Goal: Transaction & Acquisition: Purchase product/service

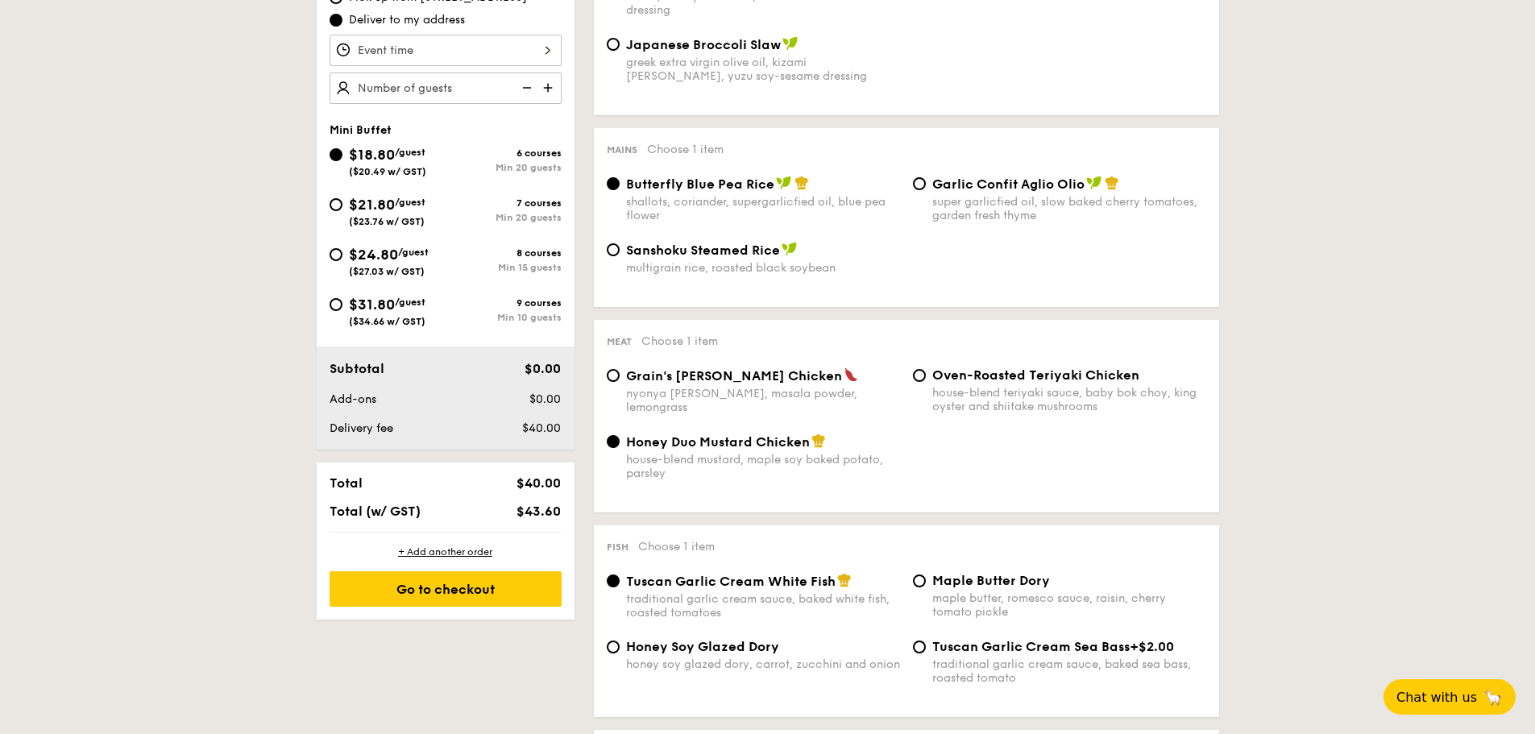
scroll to position [484, 0]
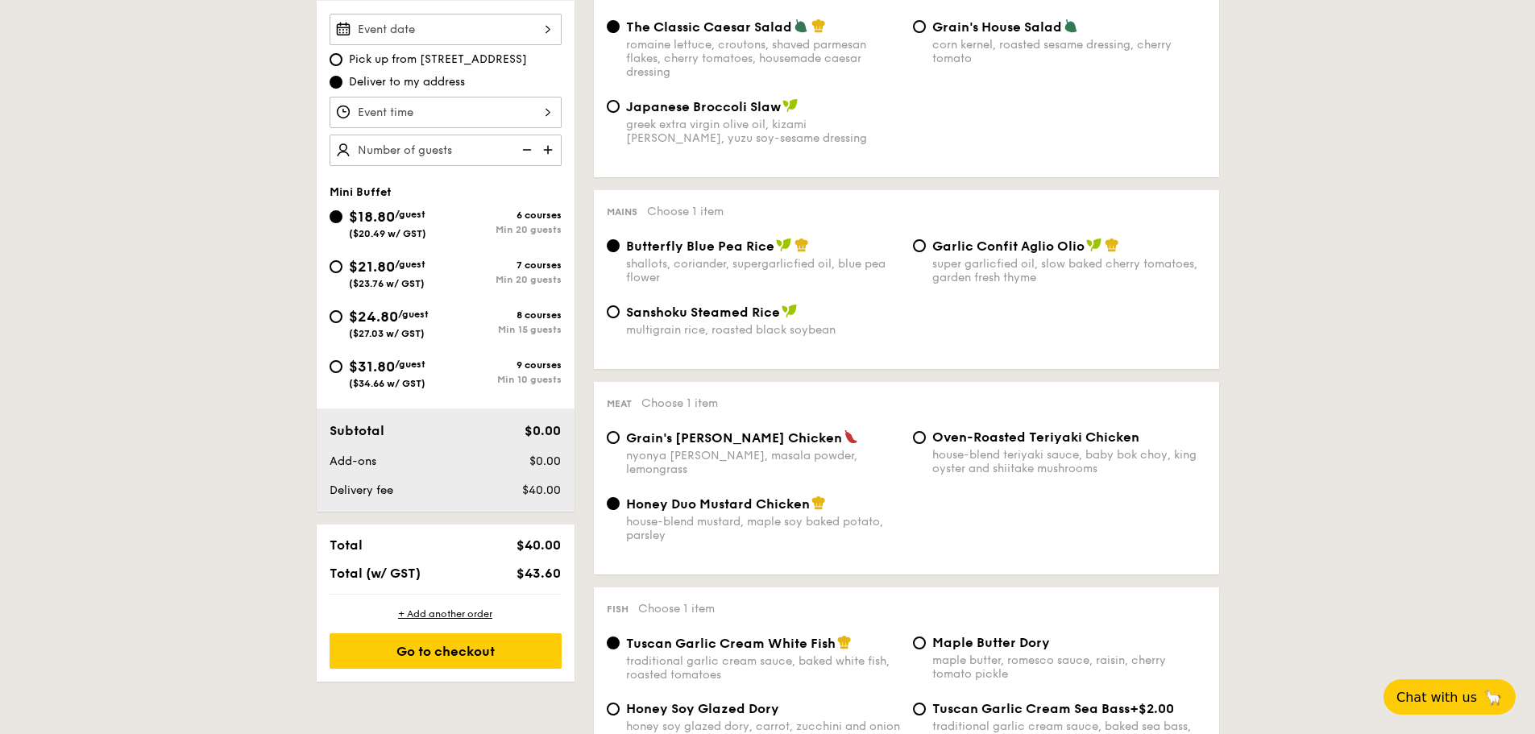
click at [413, 258] on div "$21.80 /guest ($23.76 w/ GST)" at bounding box center [387, 272] width 77 height 34
click at [342, 260] on input "$21.80 /guest ($23.76 w/ GST) 7 courses Min 20 guests" at bounding box center [336, 266] width 13 height 13
radio input "true"
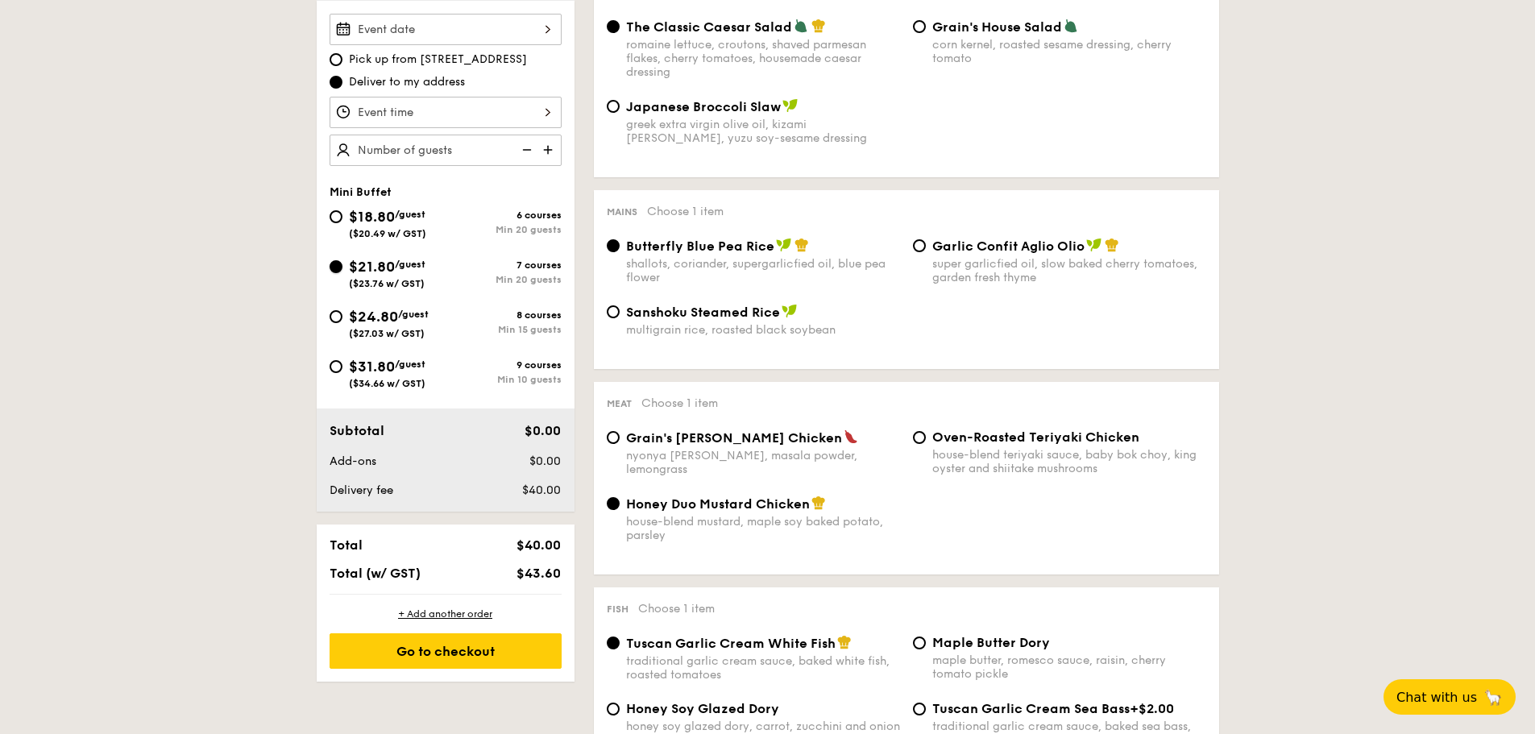
radio input "false"
radio input "true"
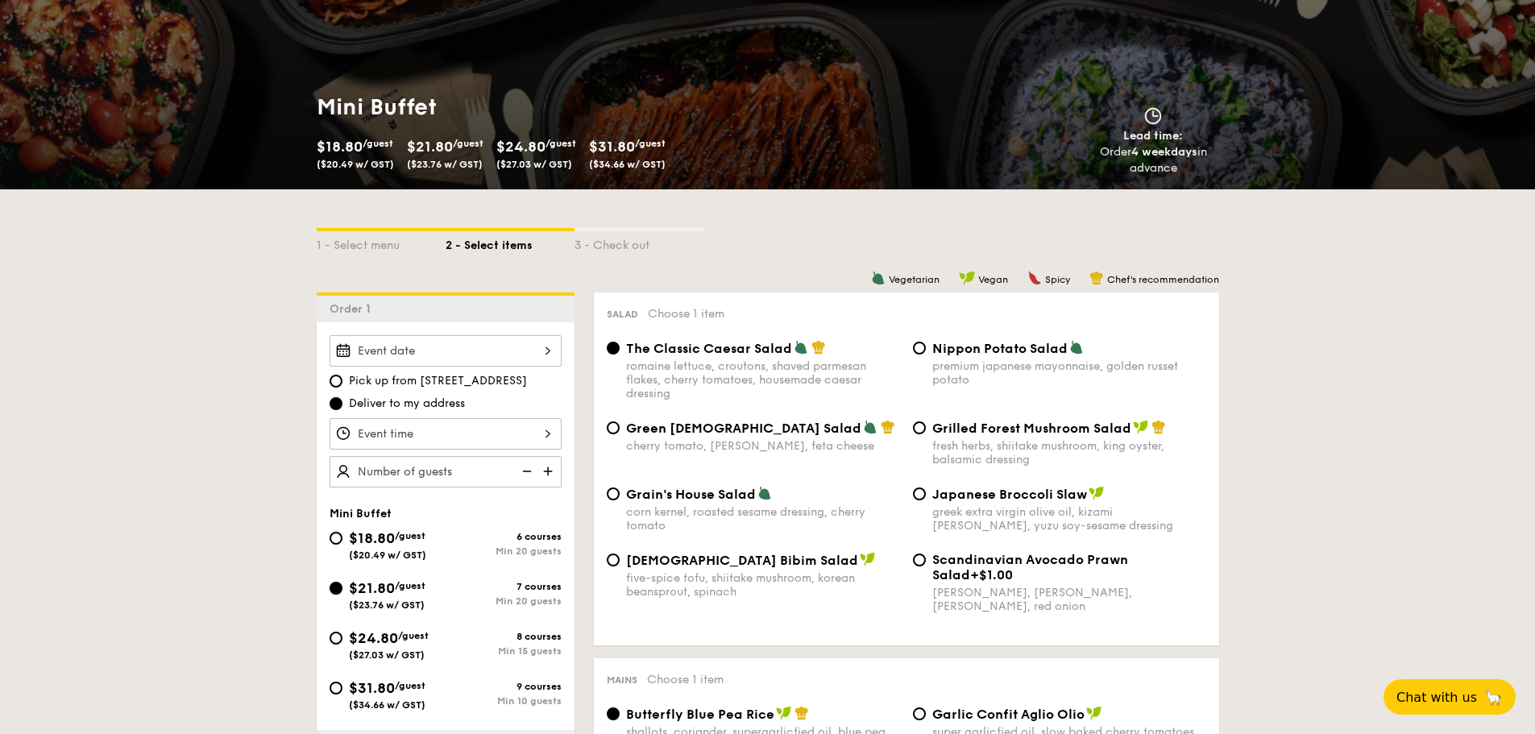
scroll to position [0, 0]
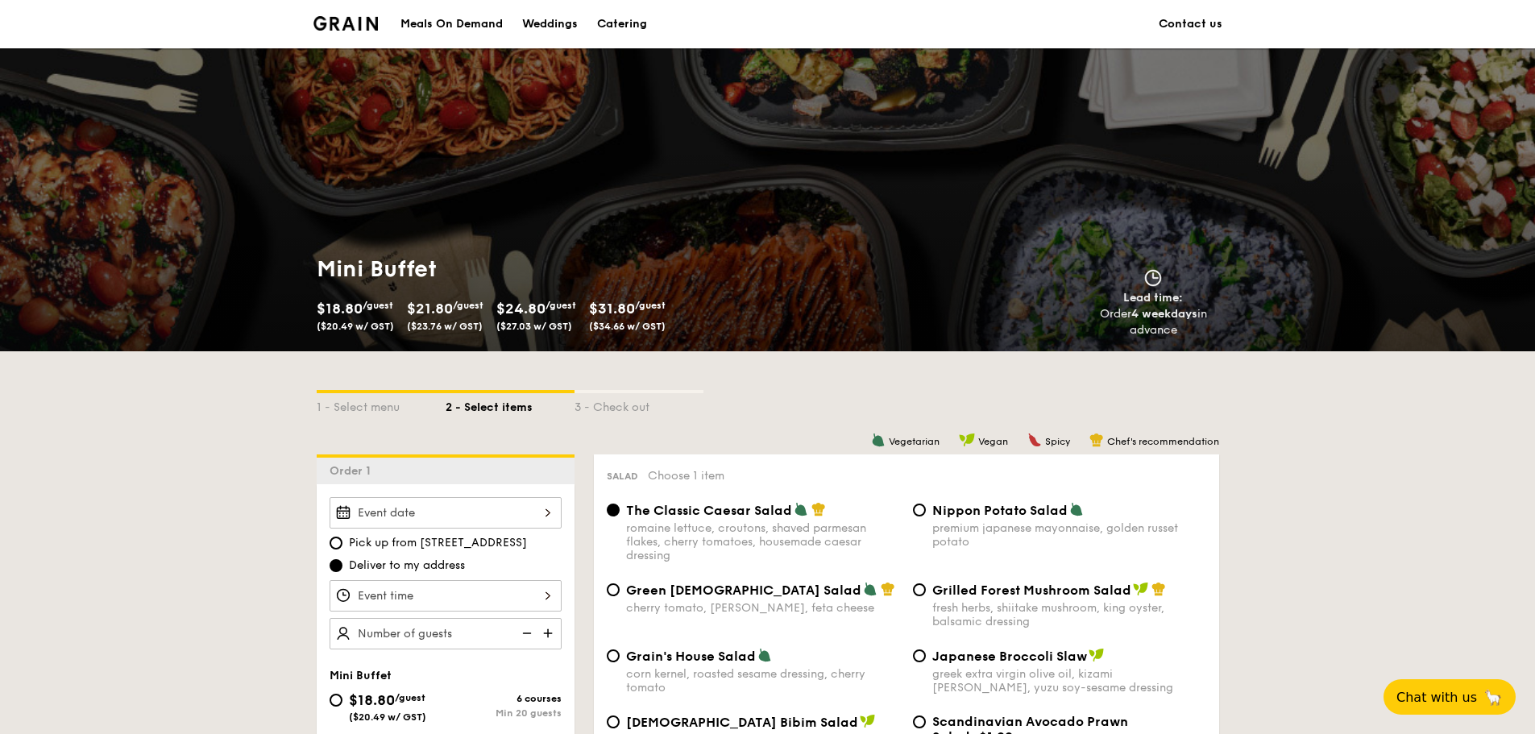
click at [1209, 28] on link "Contact us" at bounding box center [1191, 24] width 64 height 48
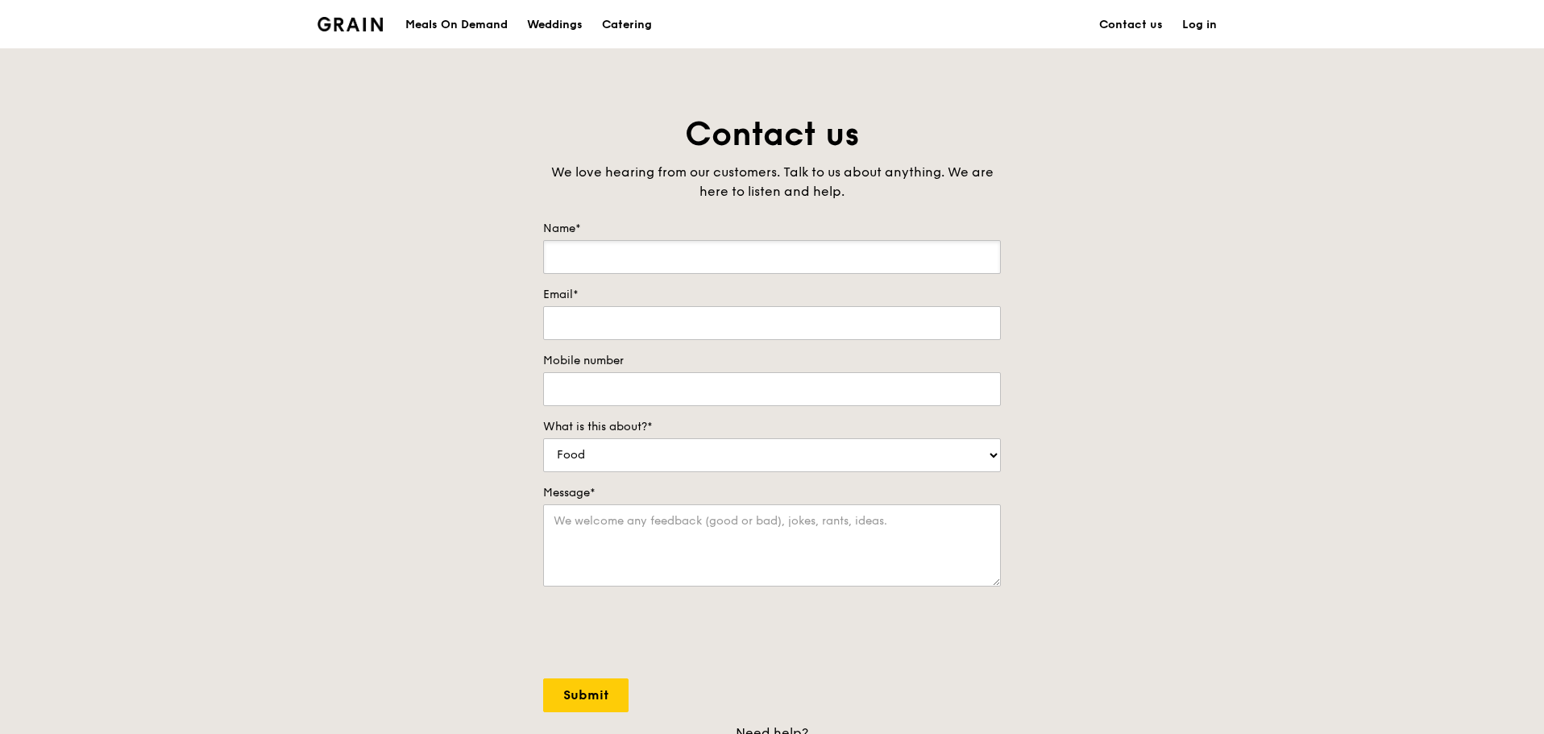
click at [691, 251] on input "Name*" at bounding box center [772, 257] width 458 height 34
type input "Jennifer Tan"
type input "seowpengjentan@gmail.com"
type input "98441535"
click at [642, 532] on textarea "Message*" at bounding box center [772, 545] width 458 height 82
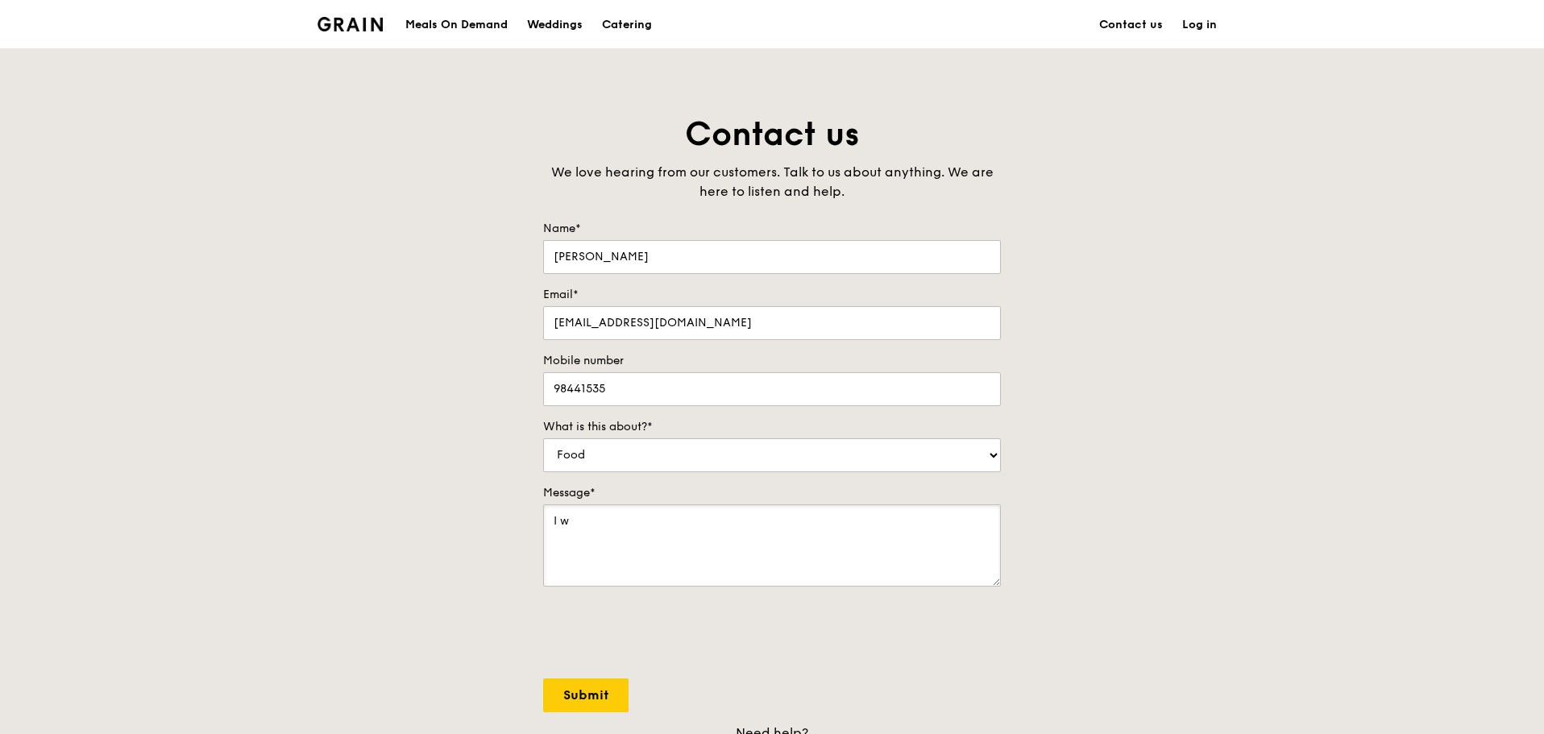
type textarea "I w"
click at [472, 20] on div "Meals On Demand" at bounding box center [456, 25] width 102 height 48
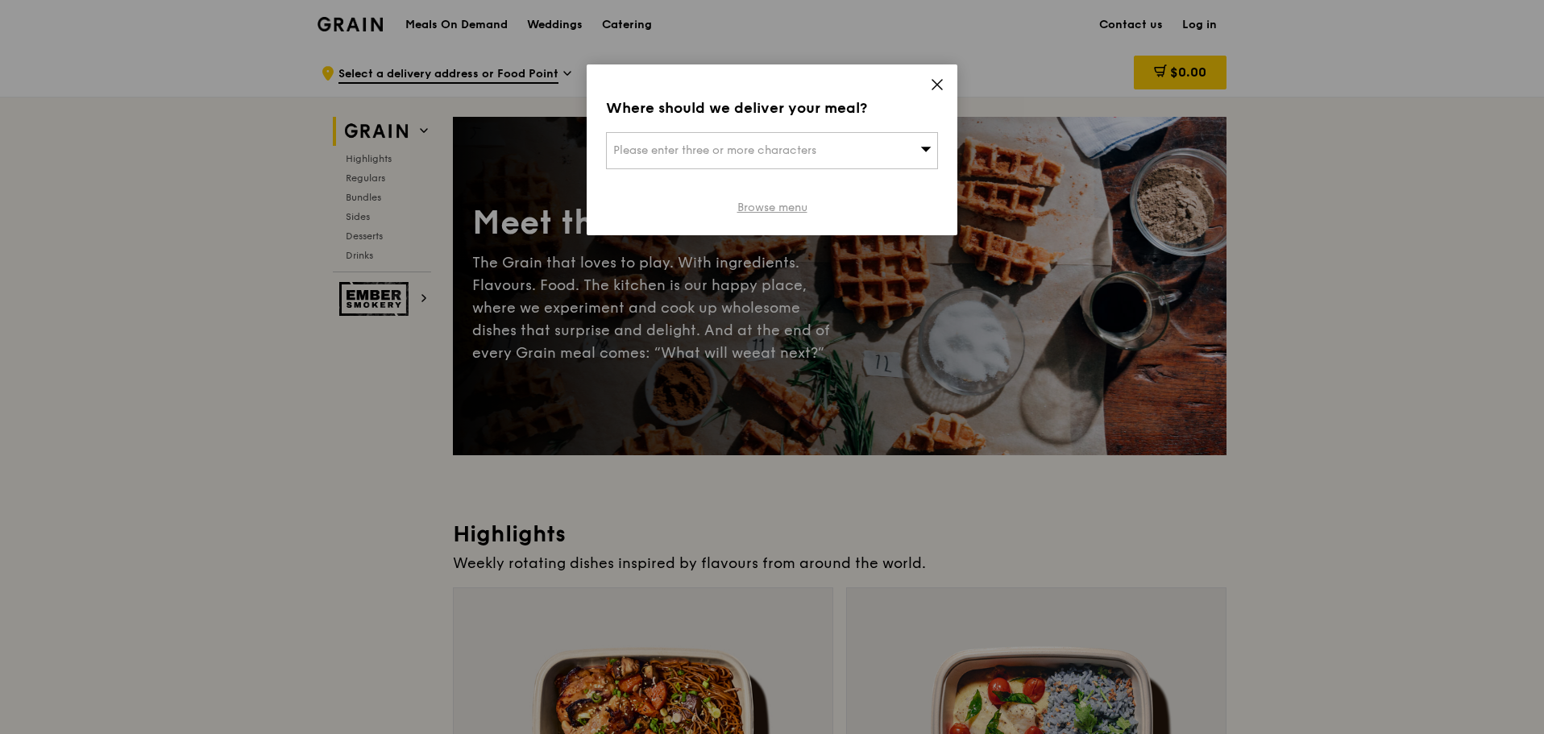
click at [764, 205] on link "Browse menu" at bounding box center [772, 208] width 70 height 16
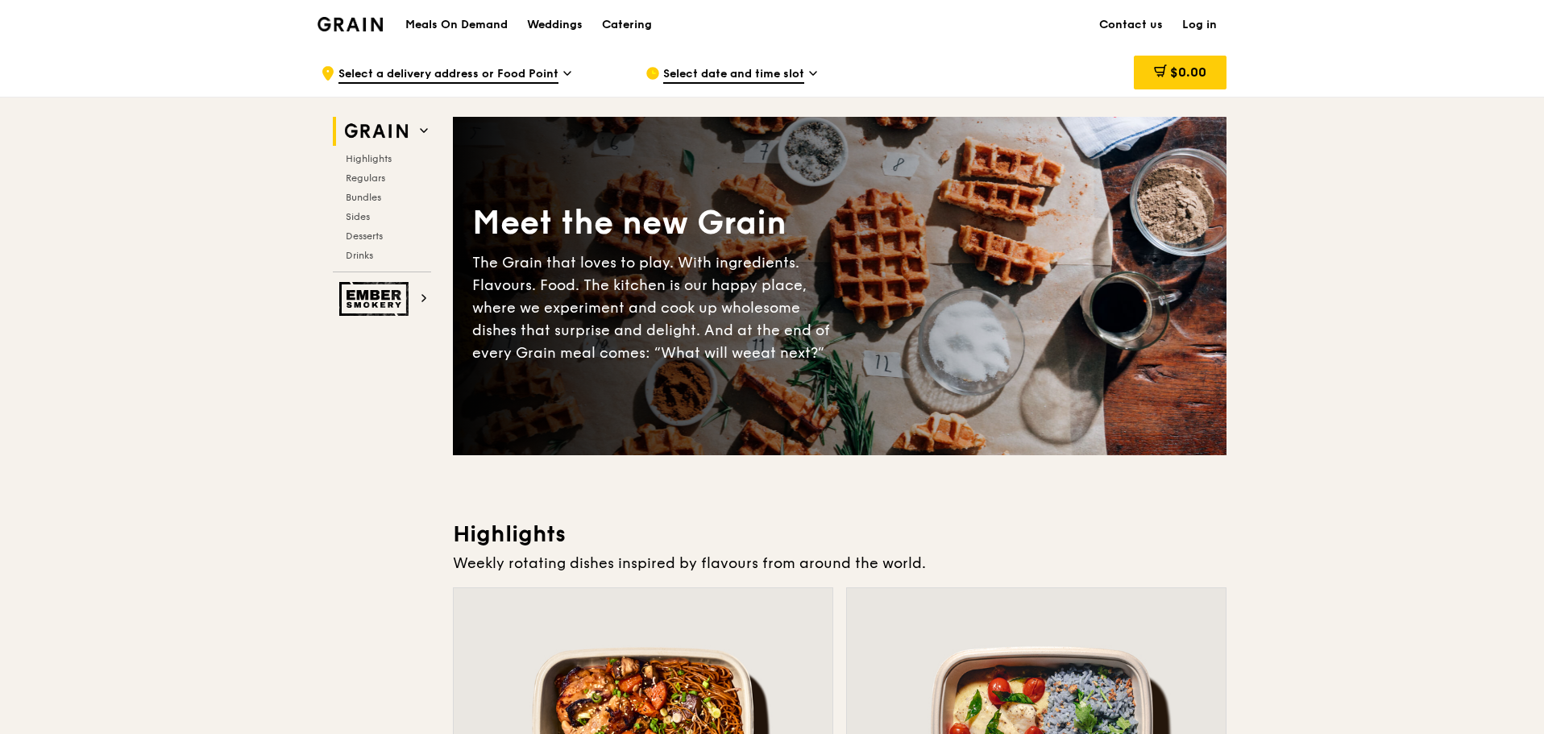
click at [804, 80] on div "Select date and time slot" at bounding box center [795, 73] width 299 height 48
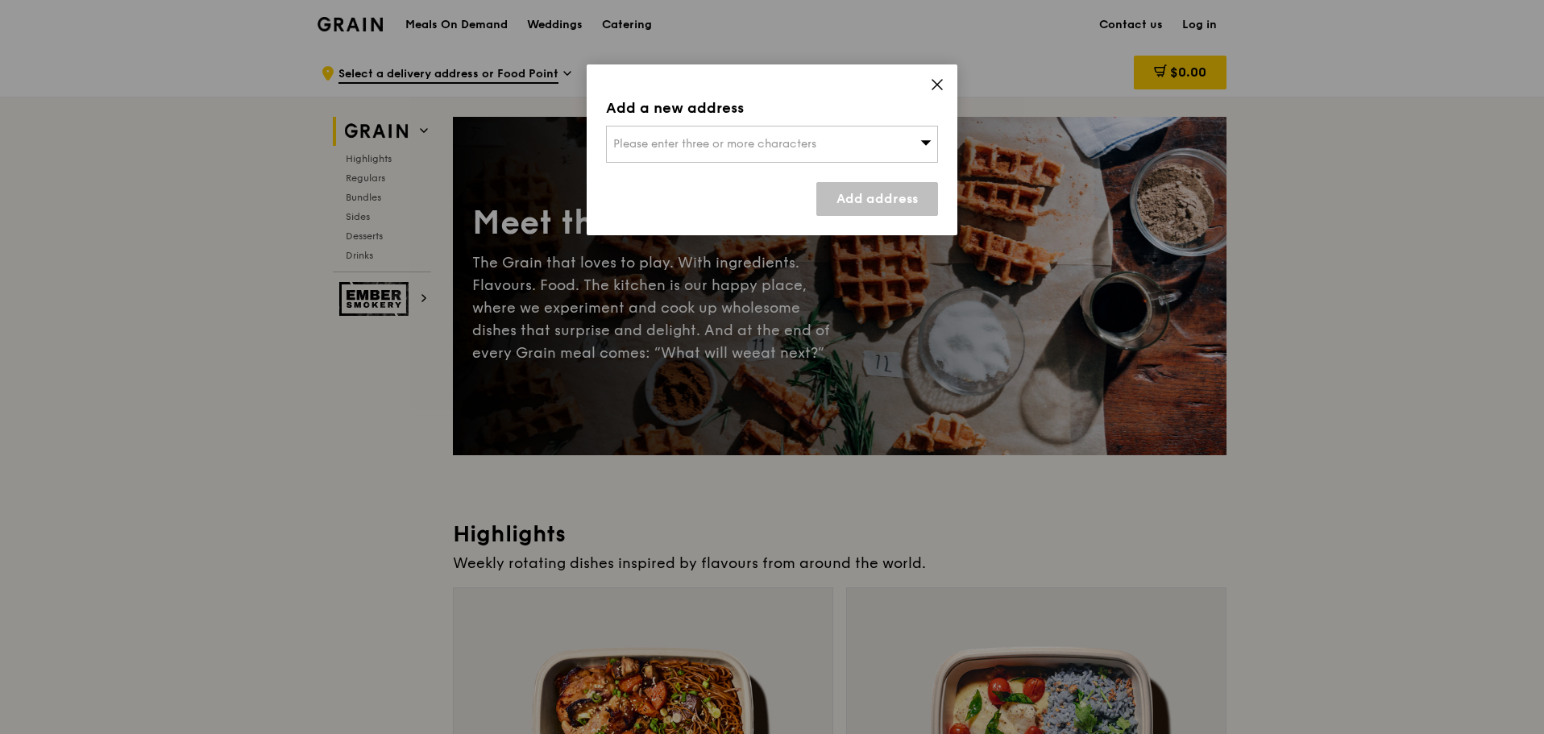
click at [869, 137] on div "Please enter three or more characters" at bounding box center [772, 144] width 332 height 37
click at [742, 193] on div at bounding box center [772, 201] width 330 height 21
click at [936, 79] on icon at bounding box center [937, 84] width 15 height 15
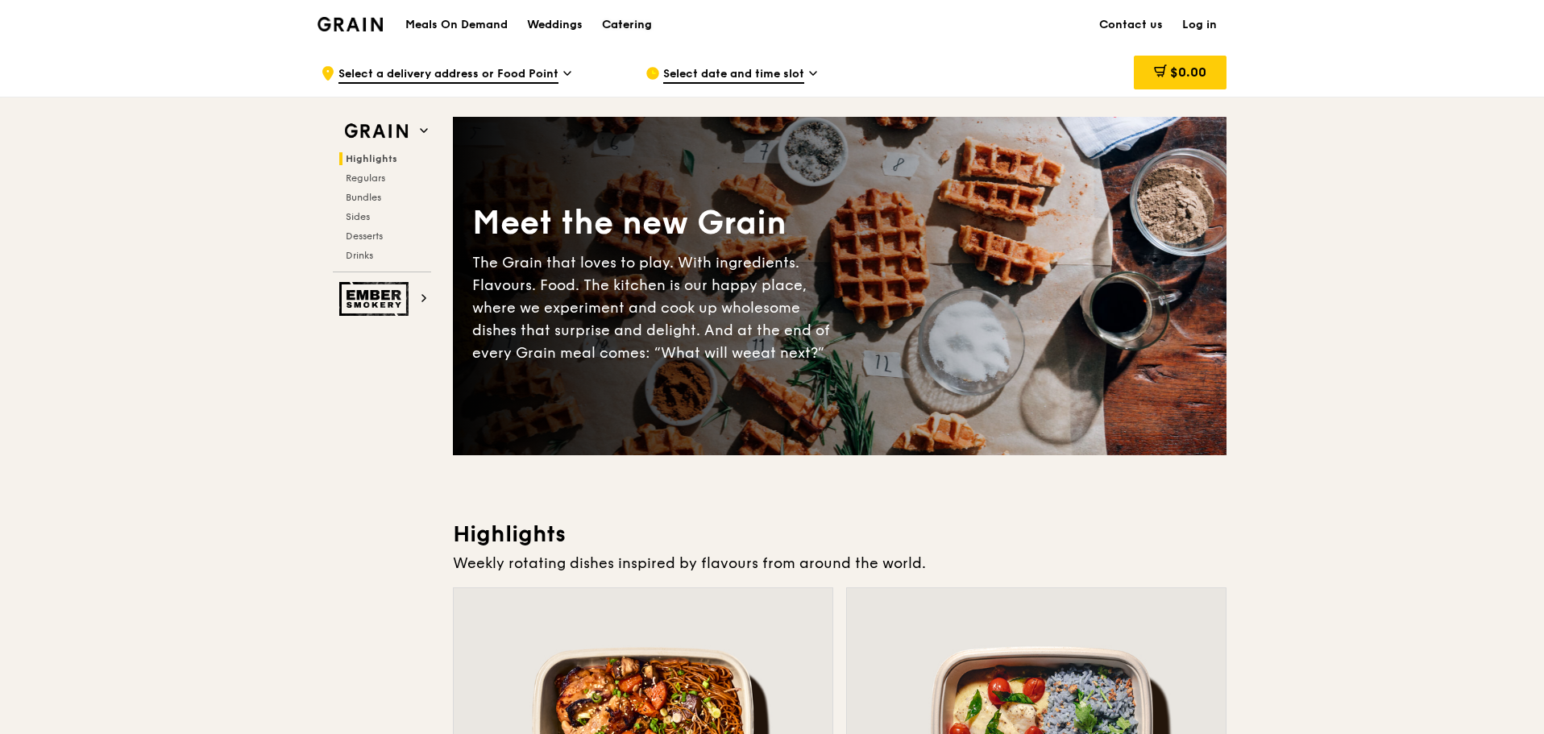
click at [612, 23] on div "Catering" at bounding box center [627, 25] width 50 height 48
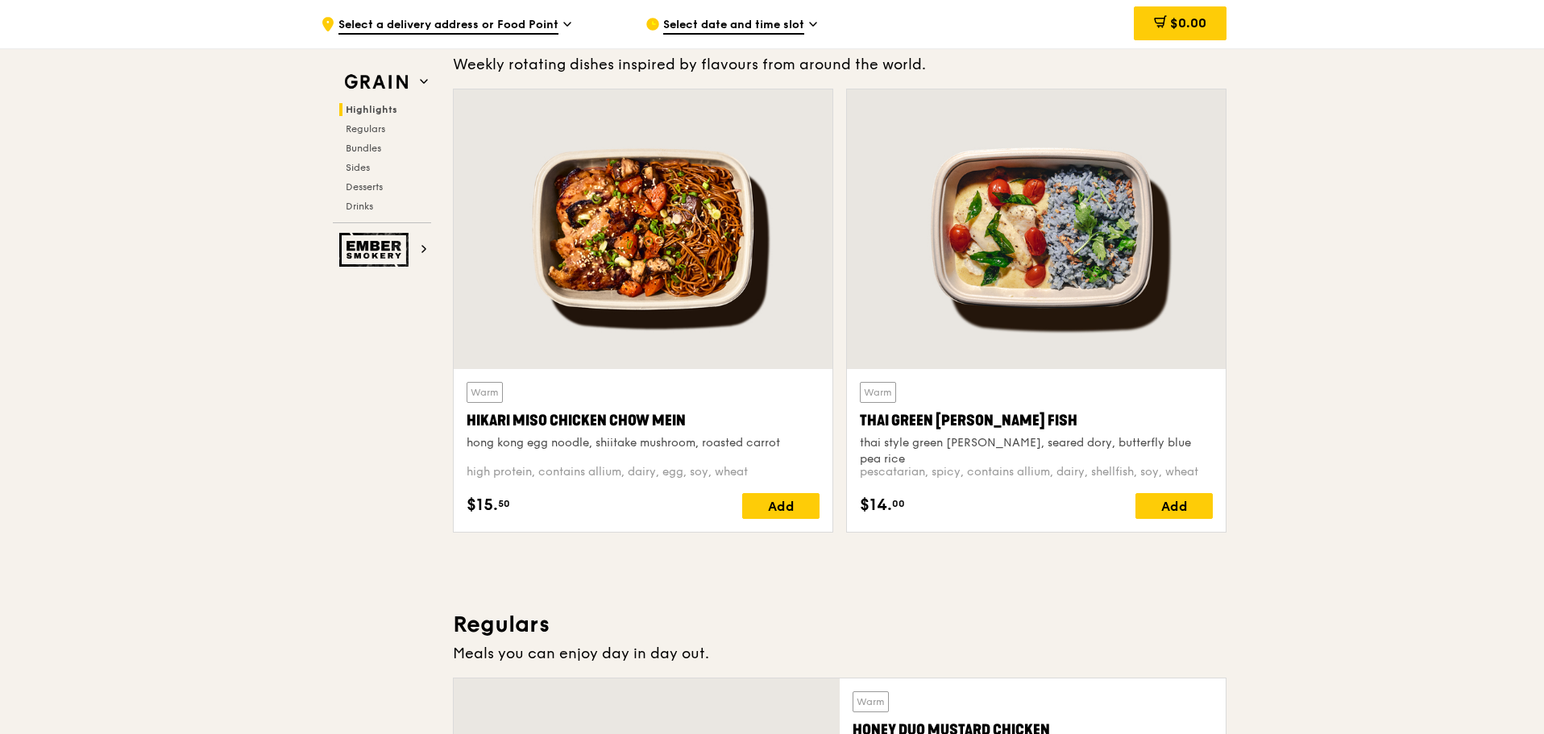
scroll to position [645, 0]
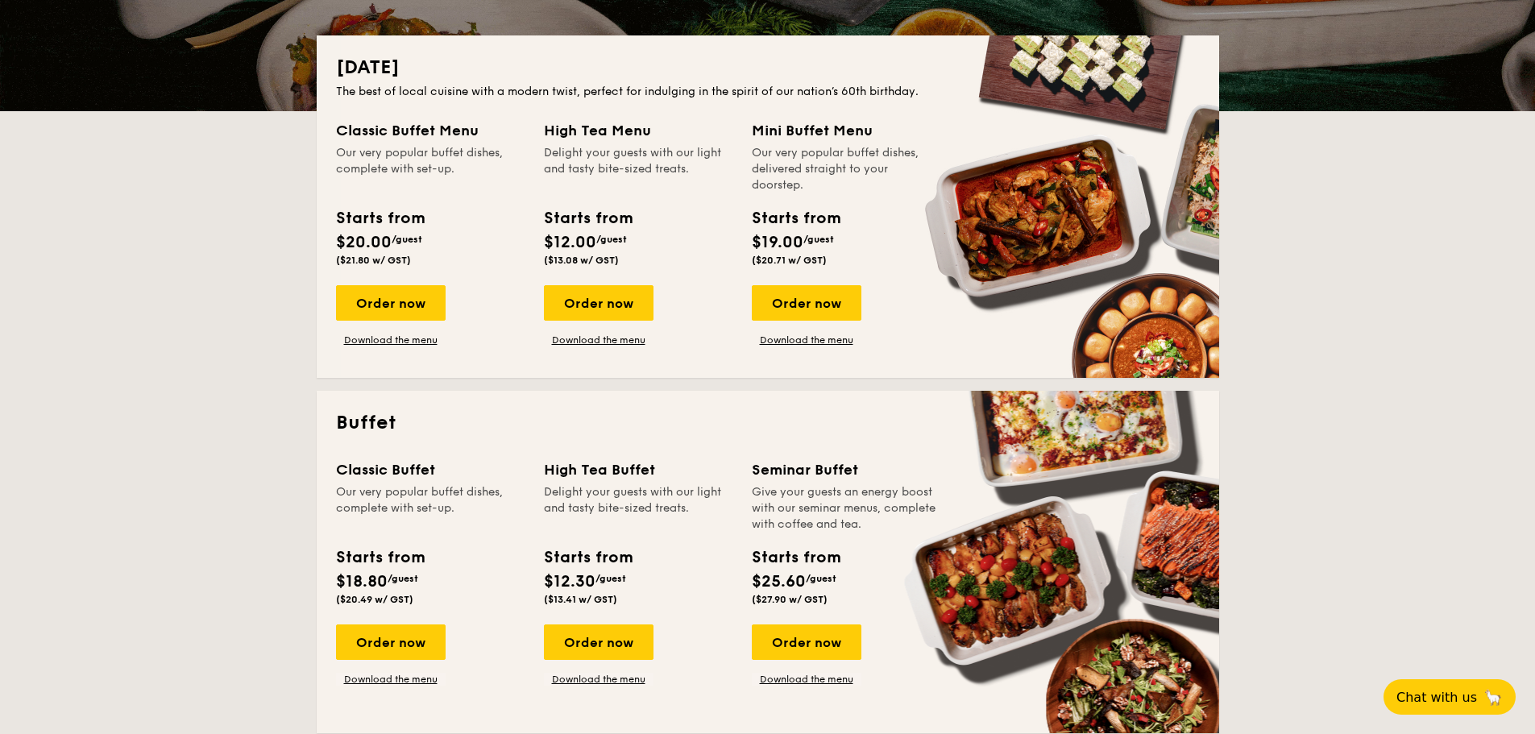
scroll to position [322, 0]
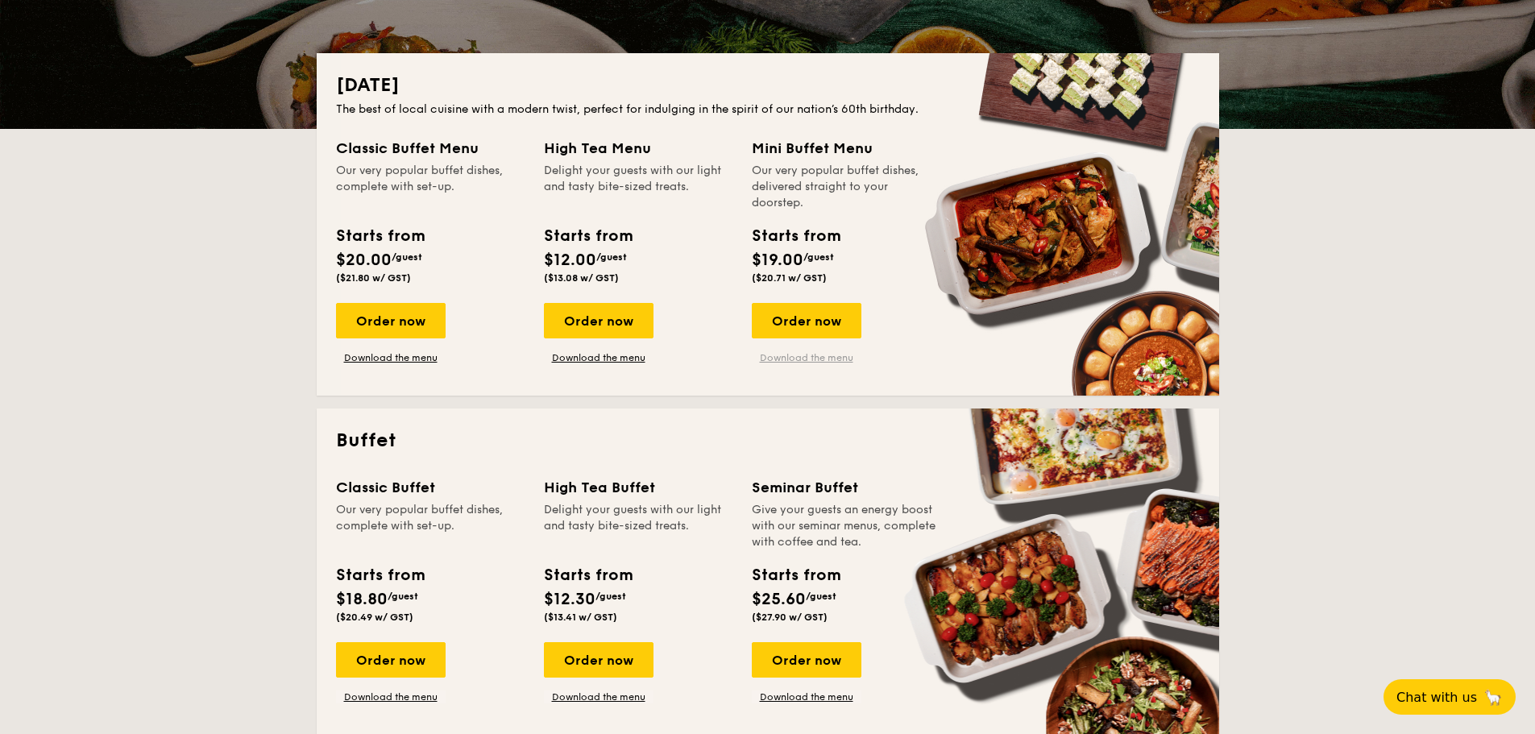
click at [806, 356] on link "Download the menu" at bounding box center [807, 357] width 110 height 13
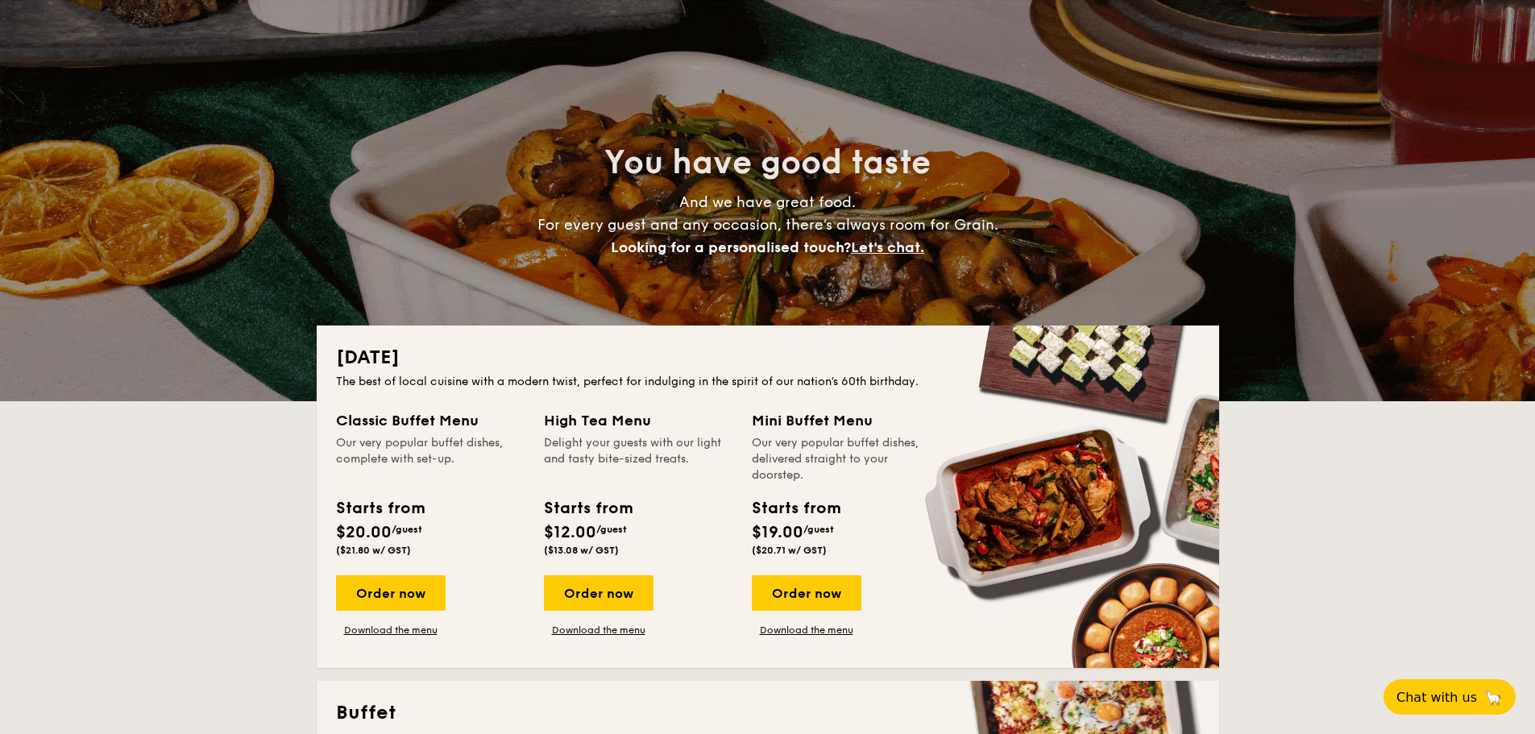
scroll to position [0, 0]
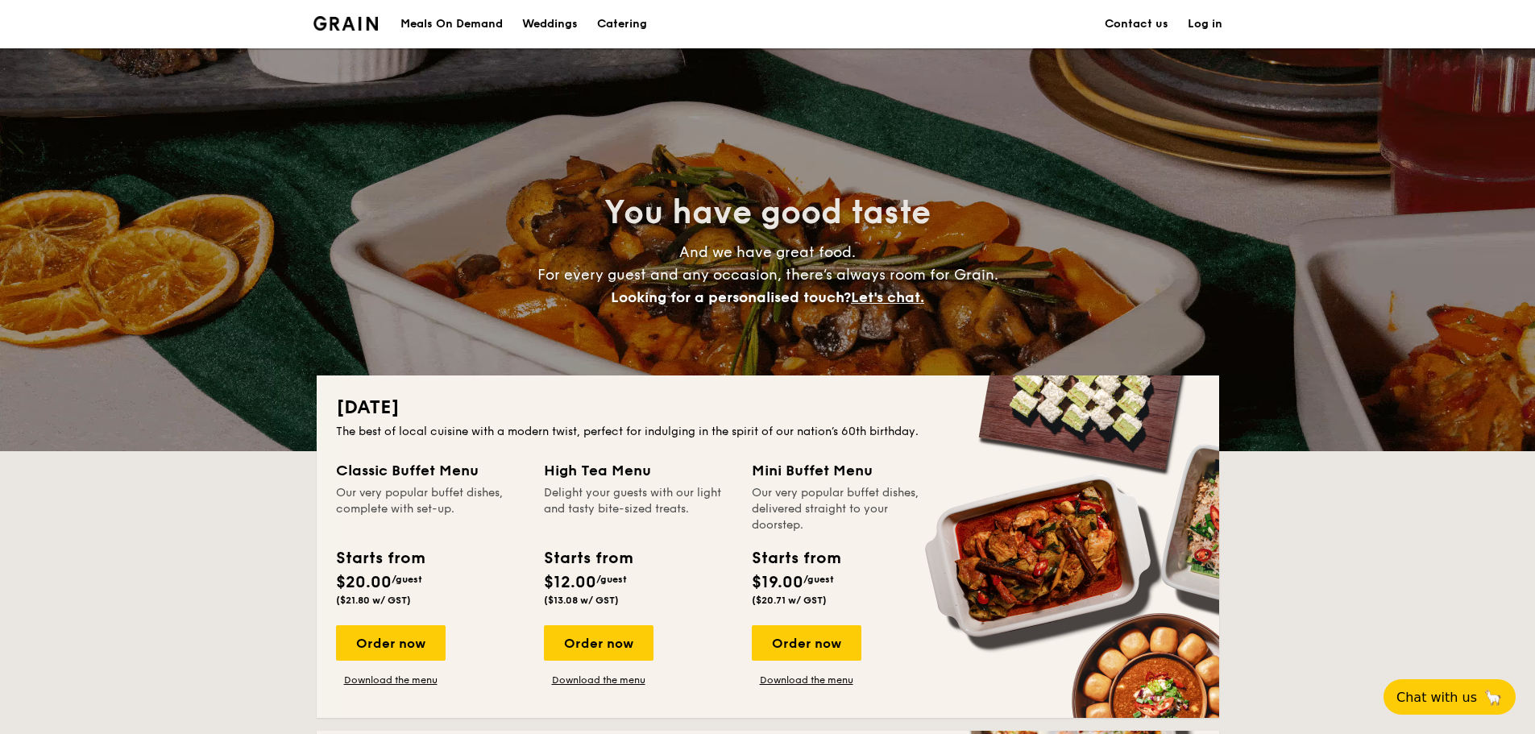
click at [1141, 17] on link "Contact us" at bounding box center [1137, 24] width 64 height 48
